Goal: Information Seeking & Learning: Learn about a topic

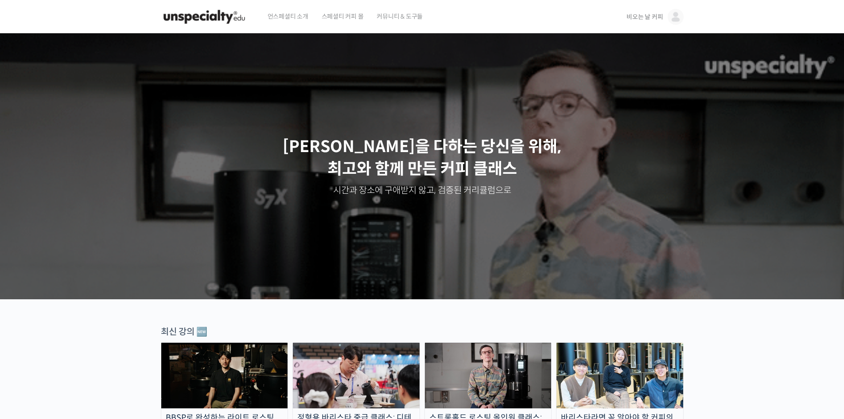
click at [646, 17] on span "비오는 날 커피" at bounding box center [645, 17] width 36 height 8
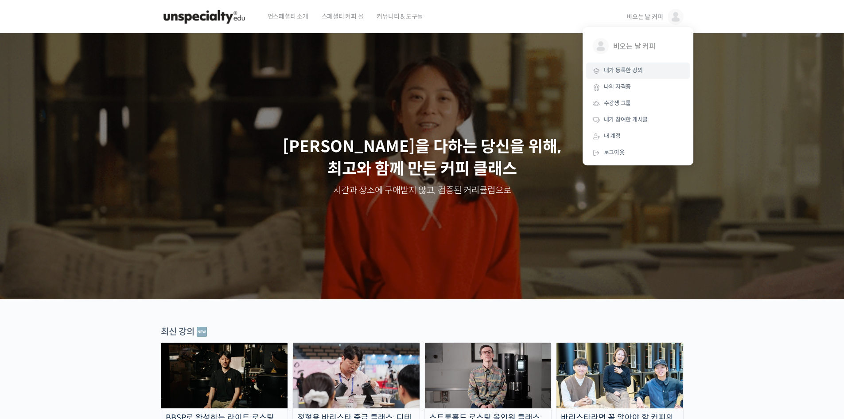
click at [618, 70] on span "내가 등록한 강의" at bounding box center [623, 70] width 39 height 8
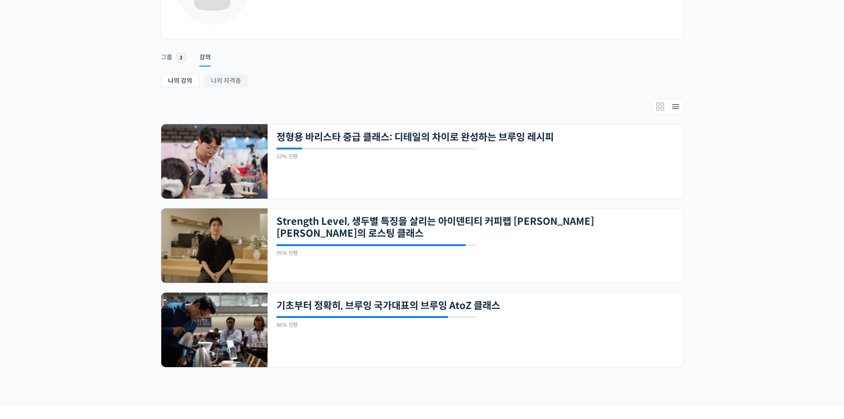
scroll to position [175, 0]
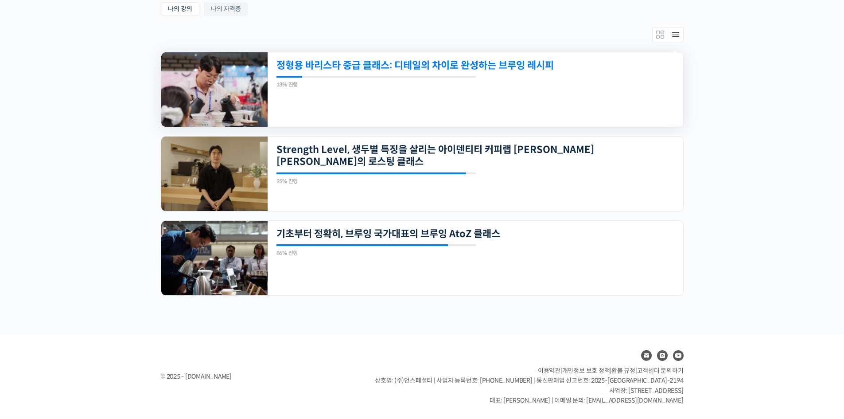
click at [496, 65] on link "정형용 바리스타 중급 클래스: 디테일의 차이로 완성하는 브루잉 레시피" at bounding box center [436, 65] width 318 height 12
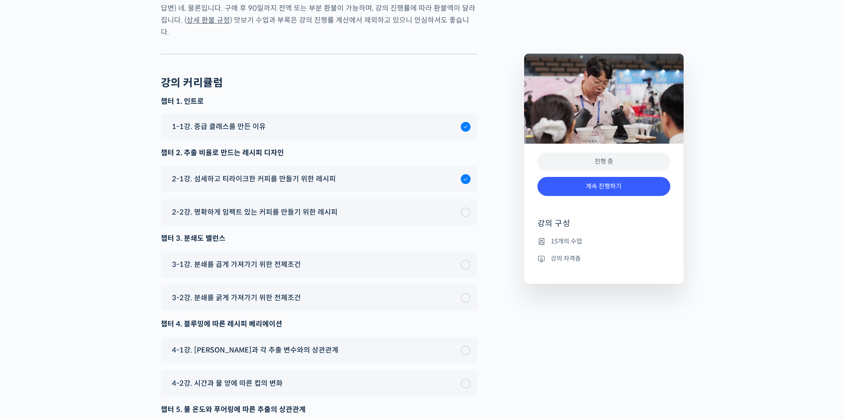
scroll to position [2598, 0]
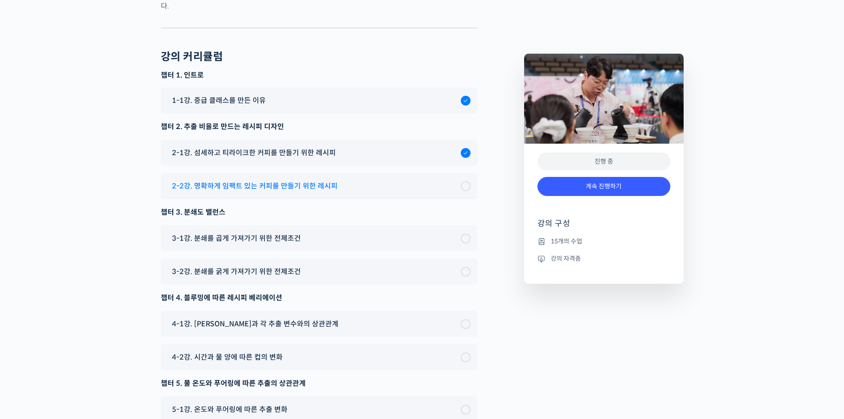
click at [271, 192] on span "2-2강. 명확하게 임팩트 있는 커피를 만들기 위한 레시피" at bounding box center [255, 186] width 166 height 12
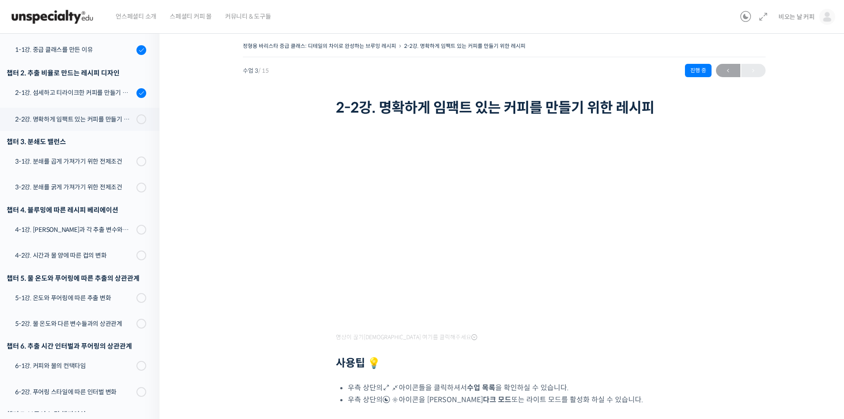
scroll to position [66, 0]
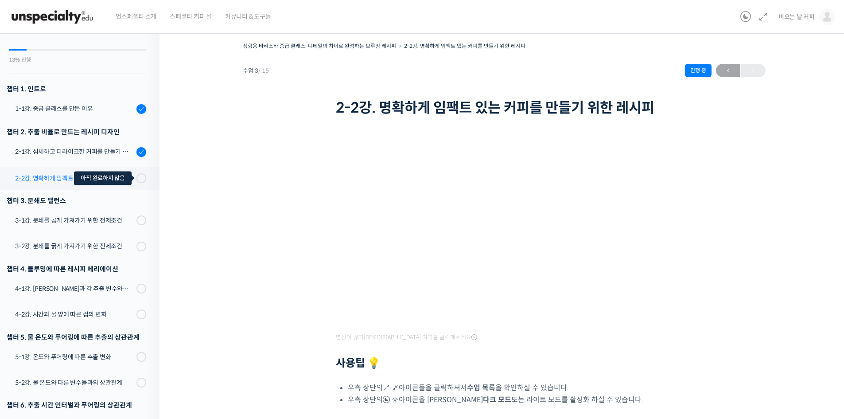
click at [141, 180] on span at bounding box center [143, 178] width 5 height 10
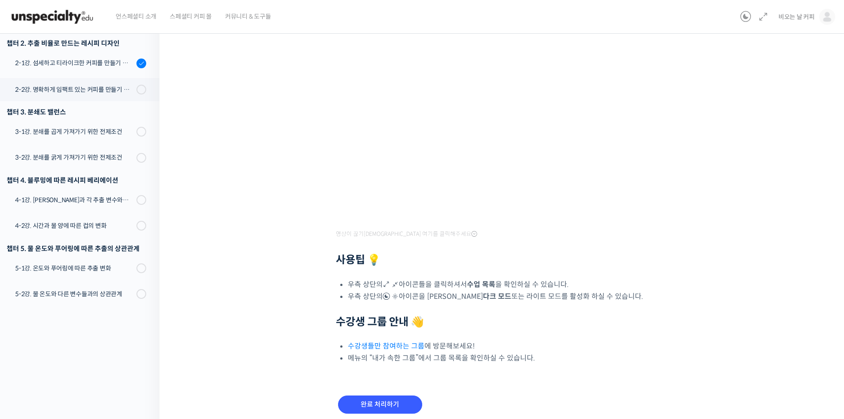
scroll to position [140, 0]
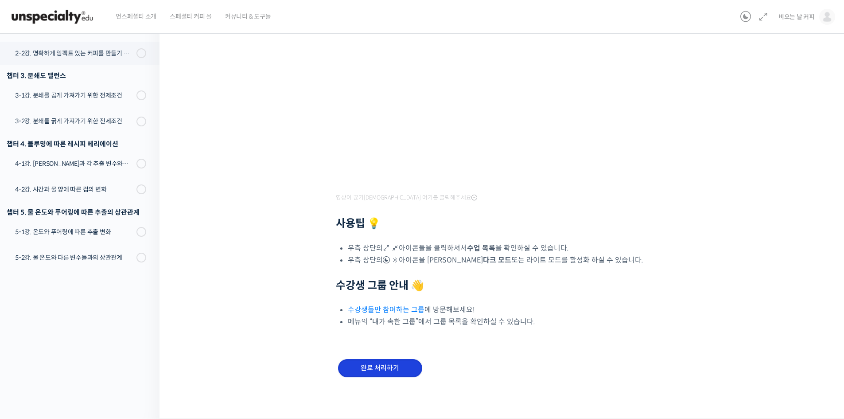
click at [382, 367] on input "완료 처리하기" at bounding box center [380, 368] width 84 height 18
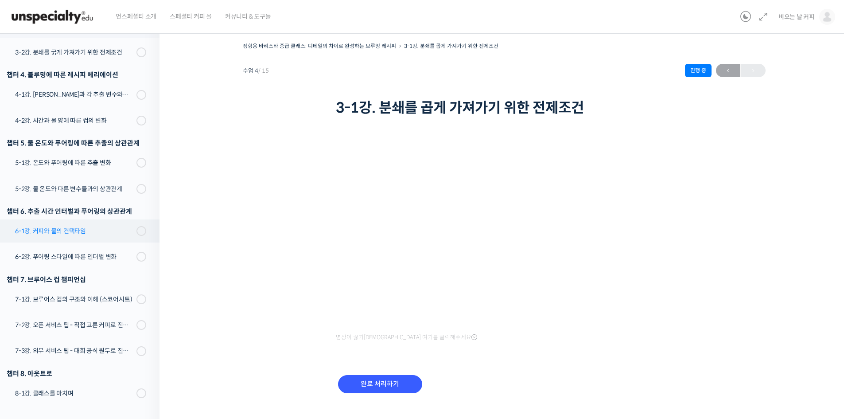
scroll to position [187, 0]
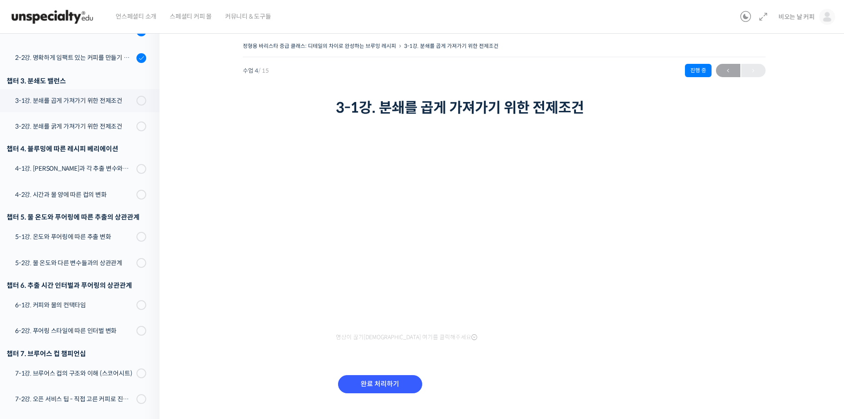
click at [60, 15] on img at bounding box center [52, 17] width 87 height 27
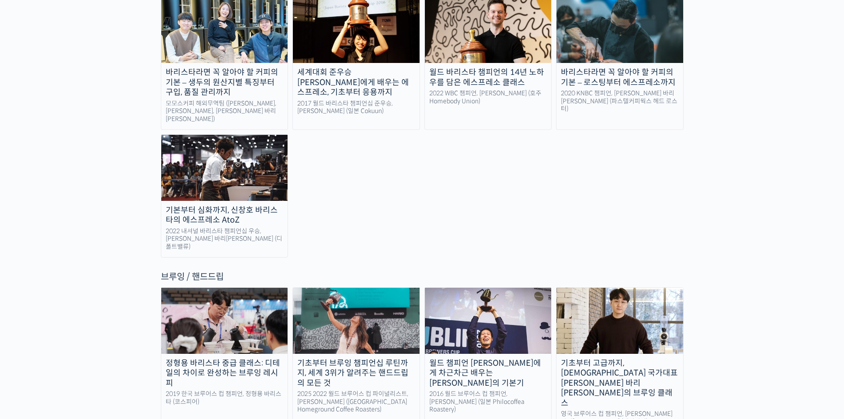
scroll to position [1329, 0]
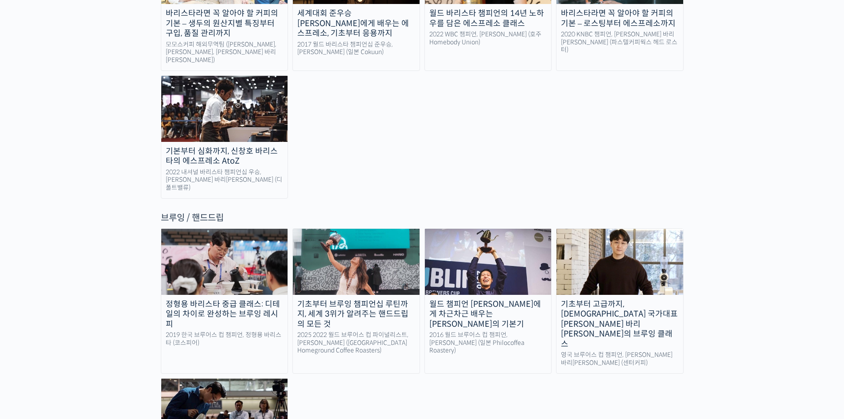
click at [364, 299] on div "기초부터 브루잉 챔피언십 루틴까지, 세계 3위가 알려주는 핸드드립의 모든 것" at bounding box center [356, 314] width 127 height 30
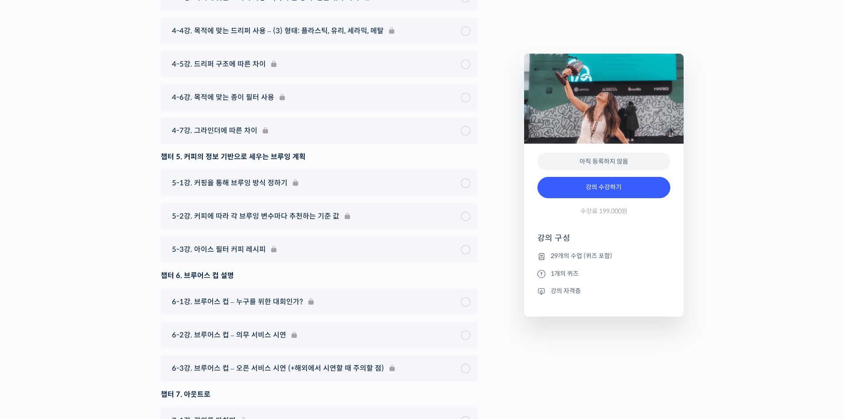
scroll to position [5151, 0]
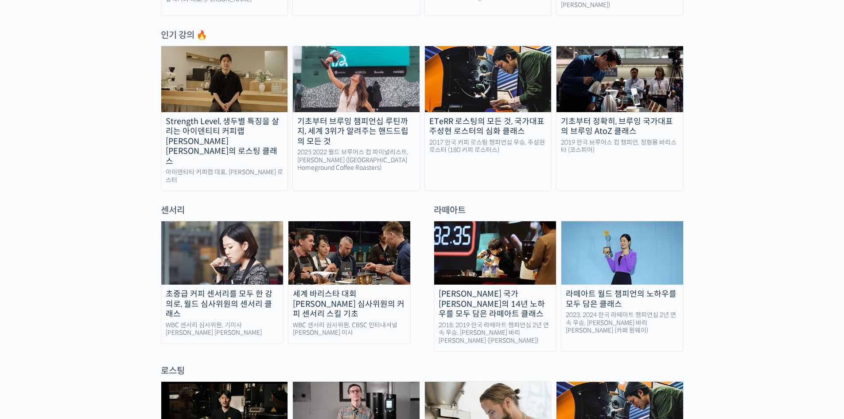
scroll to position [466, 0]
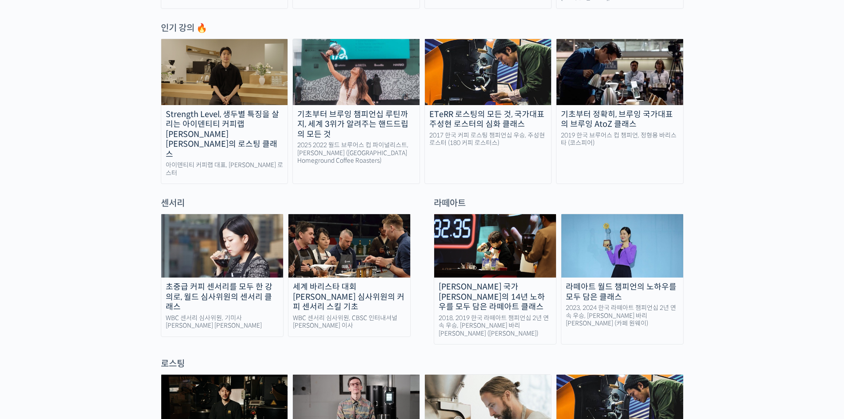
click at [496, 282] on div "최원재 국가대표의 14년 노하우를 모두 담은 라떼아트 클래스" at bounding box center [495, 297] width 122 height 30
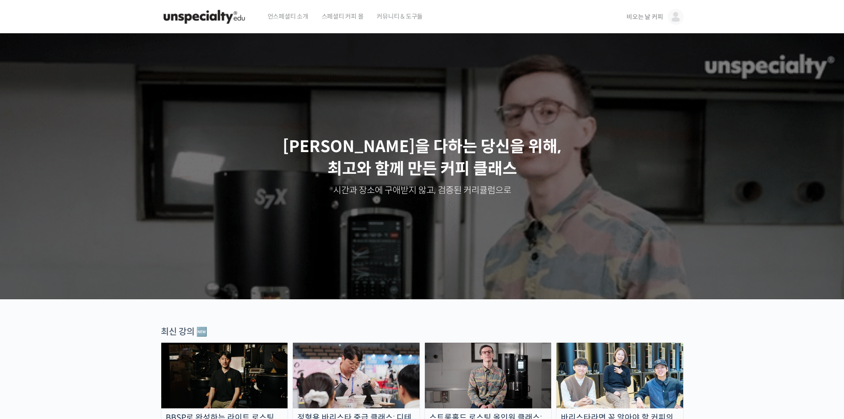
click at [638, 16] on span "비오는 날 커피" at bounding box center [645, 17] width 36 height 8
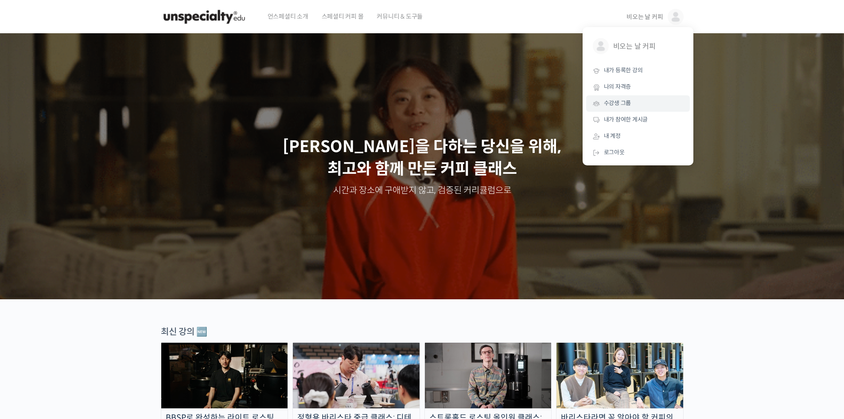
click at [628, 101] on span "수강생 그룹" at bounding box center [617, 103] width 27 height 8
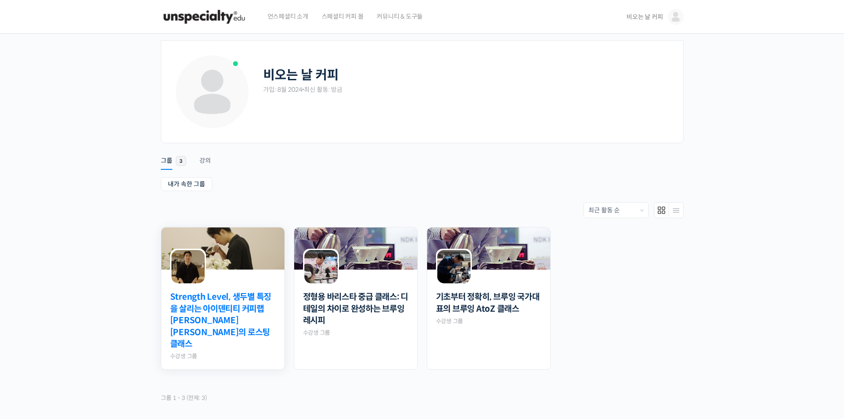
click at [221, 319] on link "Strength Level, 생두별 특징을 살리는 아이덴티티 커피랩 [PERSON_NAME] [PERSON_NAME]의 로스팅 클래스" at bounding box center [222, 320] width 105 height 59
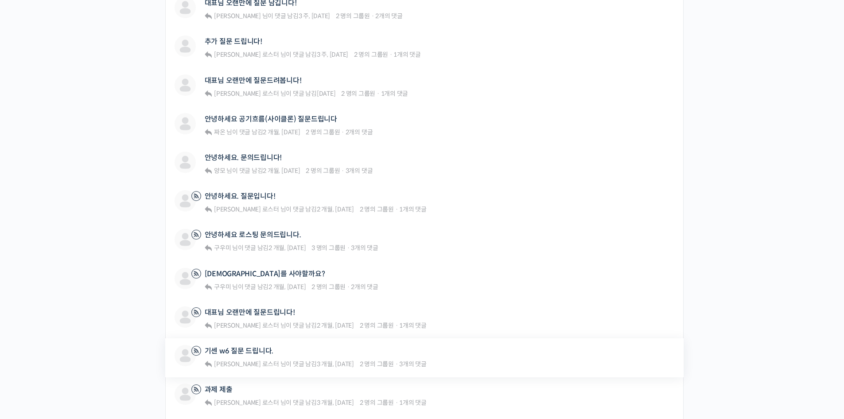
scroll to position [369, 0]
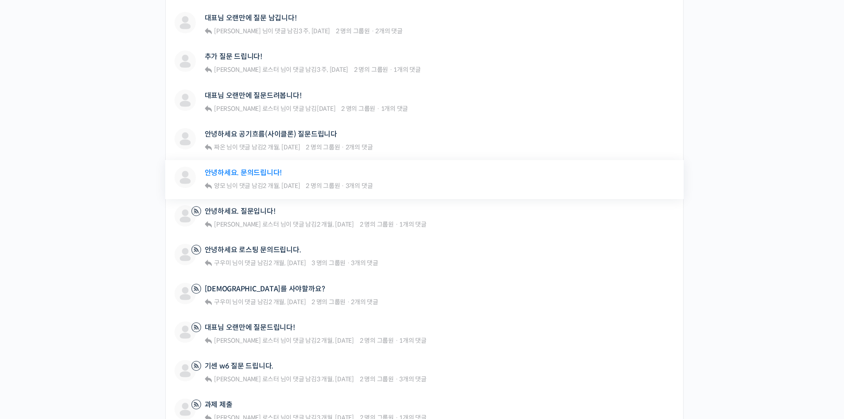
click at [258, 169] on link "안녕하세요. 문의드립니다!" at bounding box center [244, 172] width 78 height 8
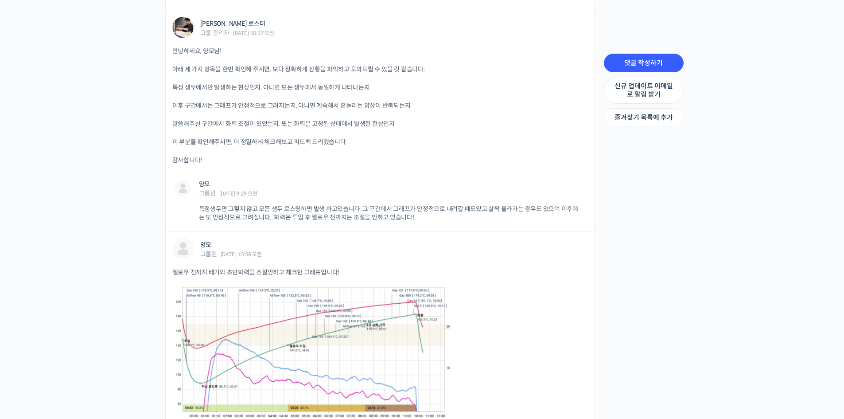
scroll to position [313, 0]
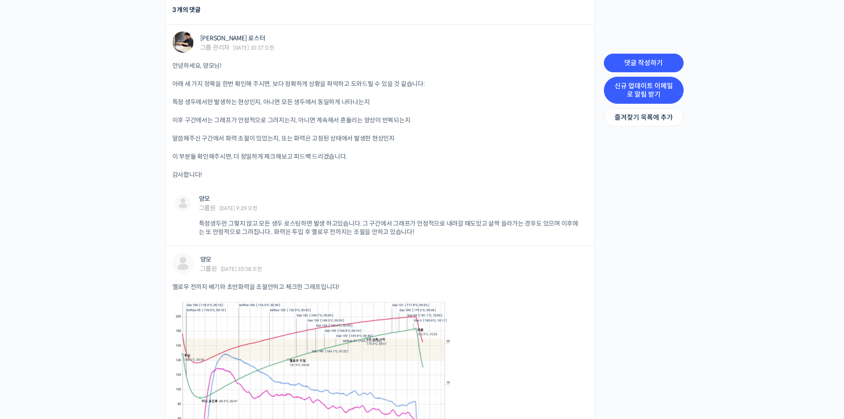
click at [658, 93] on link "신규 업데이트 이메일로 알림 받기" at bounding box center [644, 90] width 80 height 27
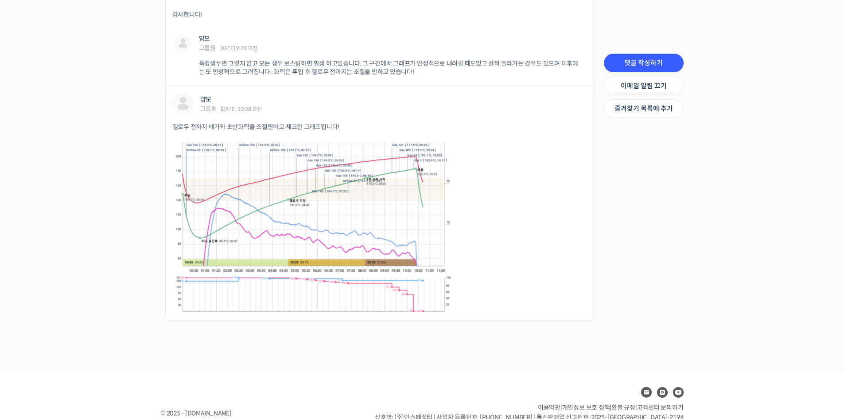
scroll to position [399, 0]
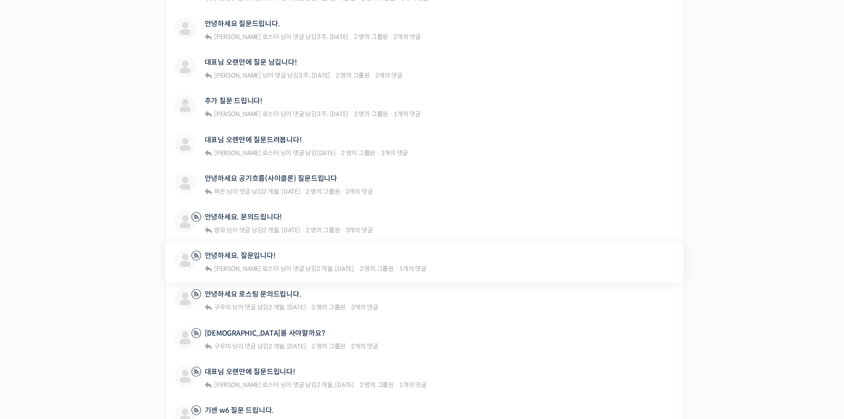
scroll to position [310, 0]
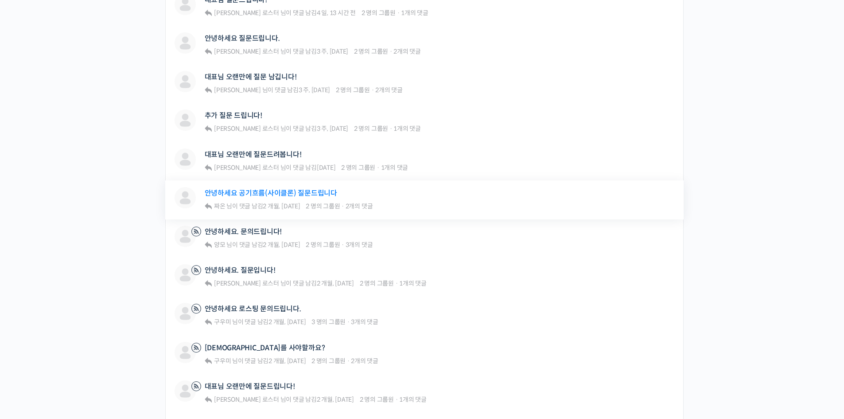
click at [303, 192] on link "안녕하세요 공기흐름(사이클론) 질문드립니다" at bounding box center [271, 193] width 132 height 8
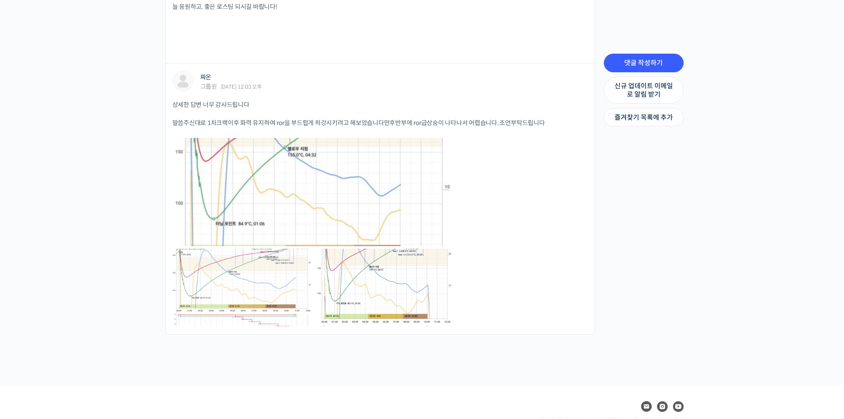
scroll to position [1066, 0]
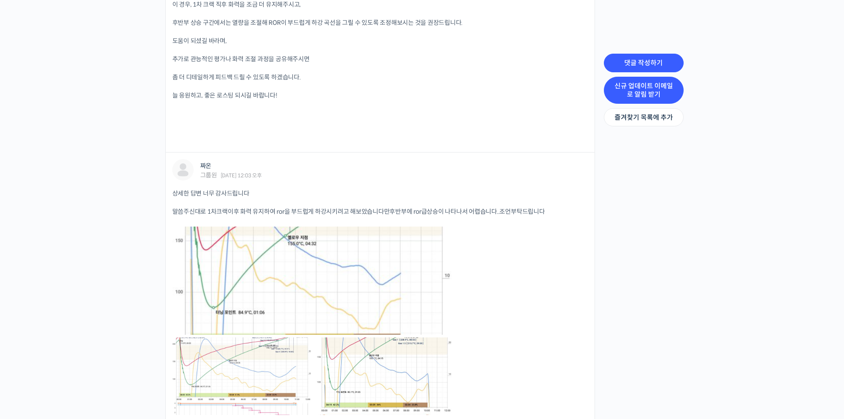
click at [644, 96] on link "신규 업데이트 이메일로 알림 받기" at bounding box center [644, 90] width 80 height 27
